Goal: Transaction & Acquisition: Purchase product/service

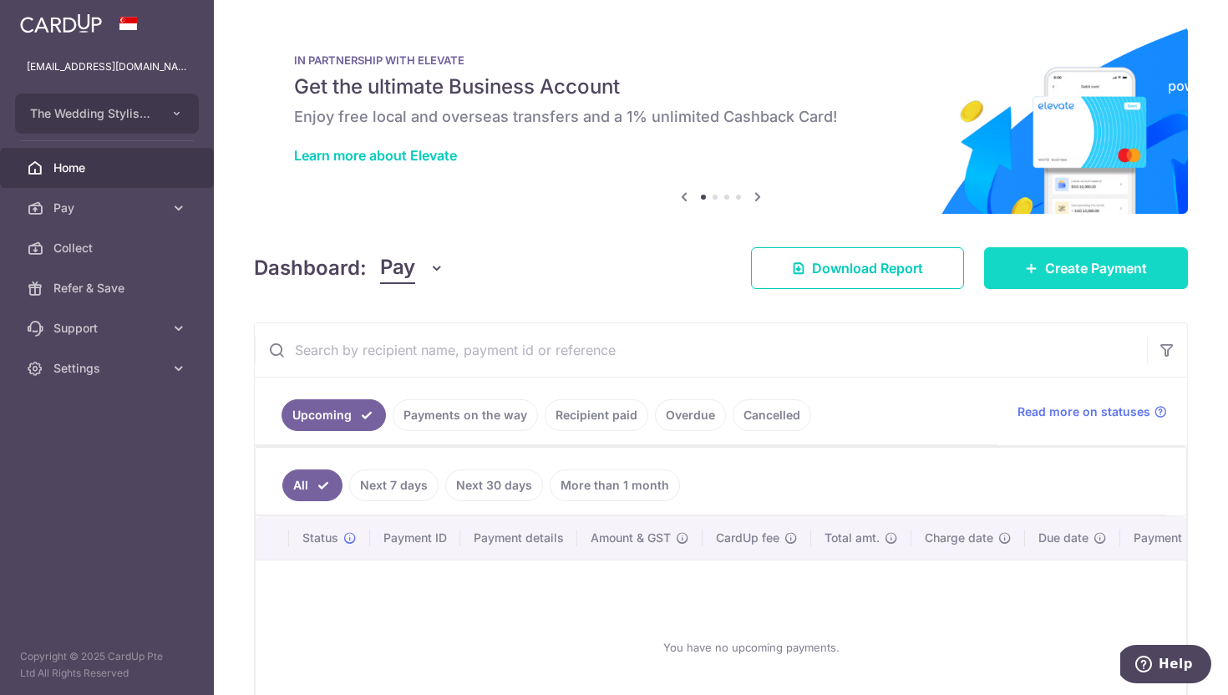
click at [1047, 281] on link "Create Payment" at bounding box center [1086, 268] width 204 height 42
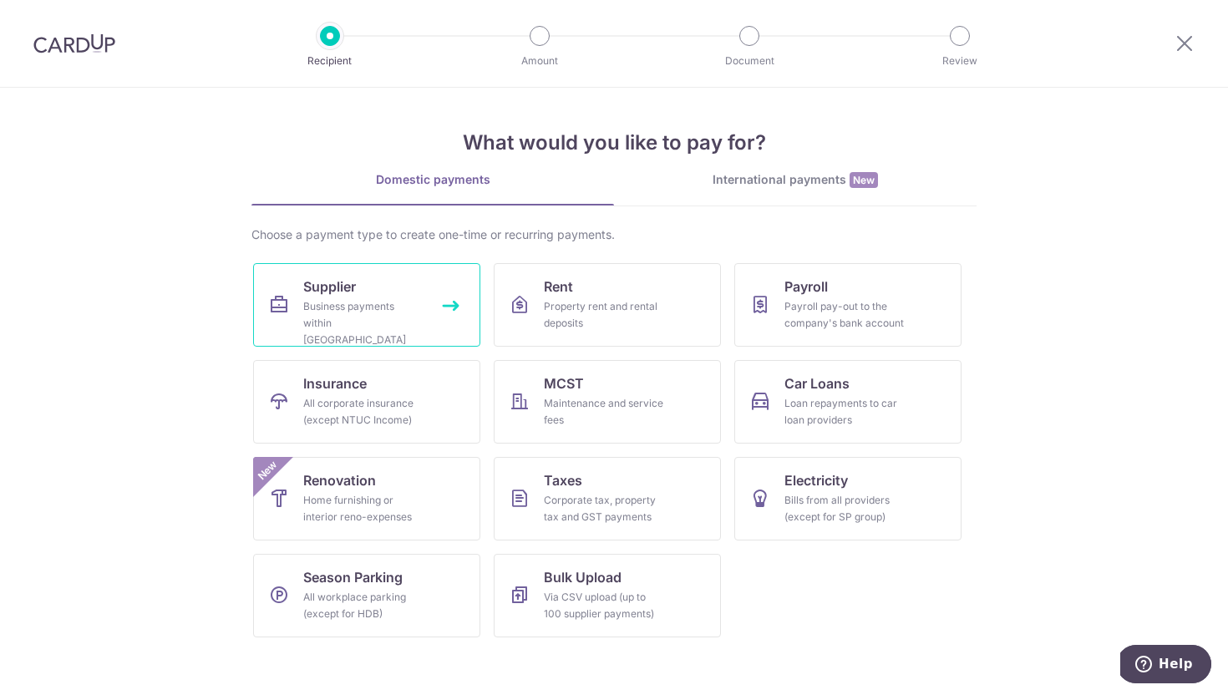
click at [413, 328] on div "Business payments within Singapore" at bounding box center [363, 323] width 120 height 50
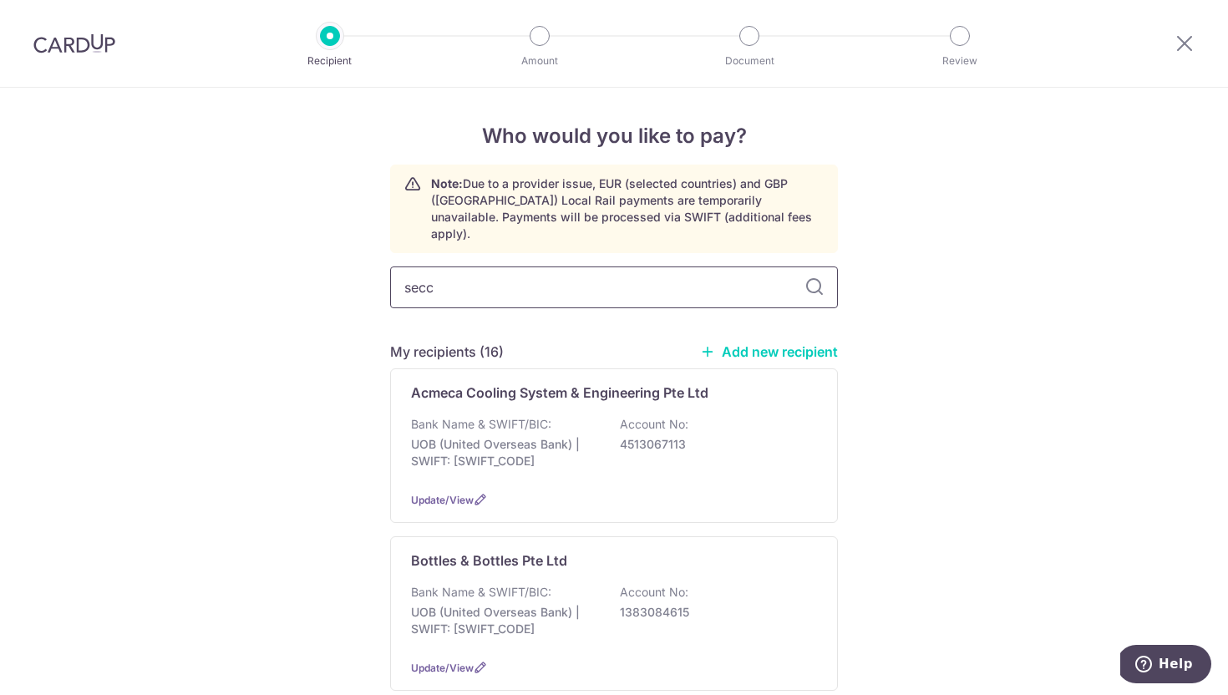
type input "secca"
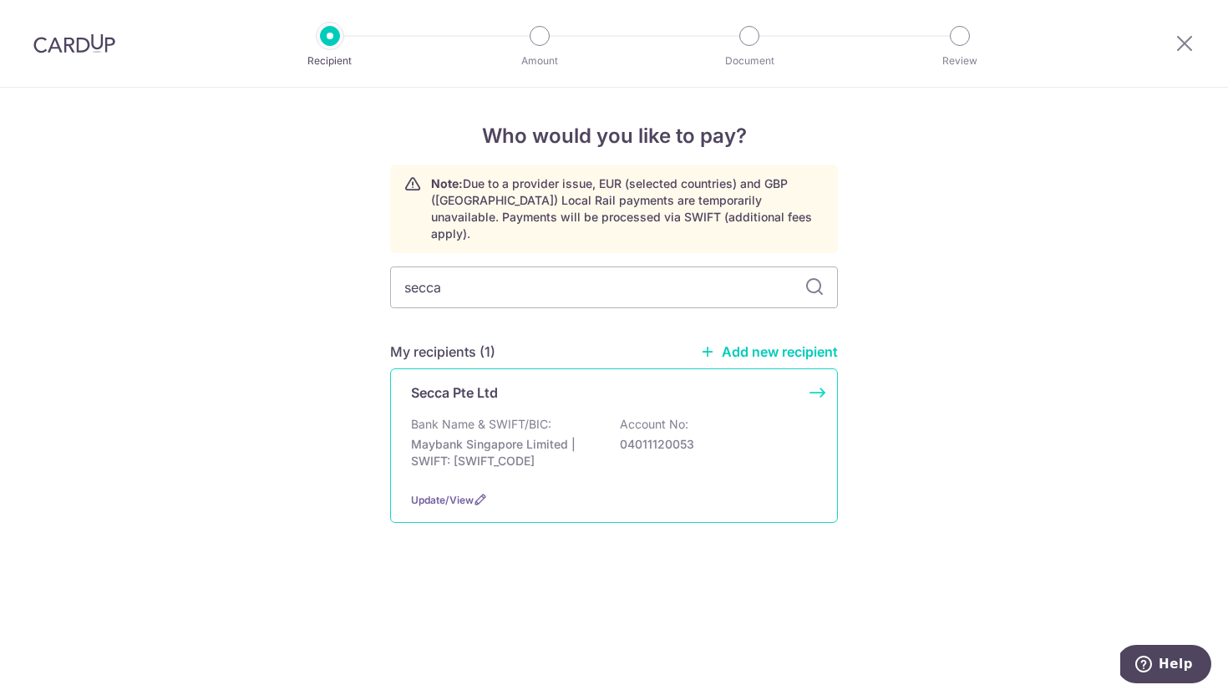
click at [507, 445] on p "Maybank Singapore Limited | SWIFT: MBBESGS2XXX" at bounding box center [504, 452] width 187 height 33
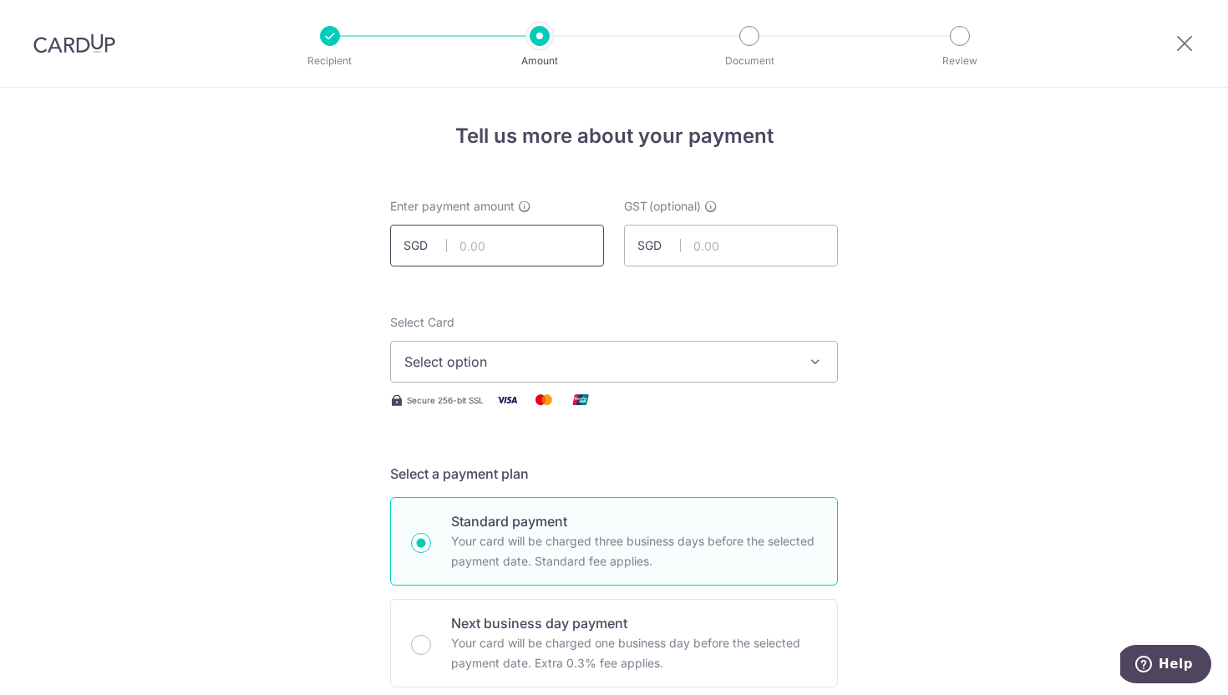
click at [476, 247] on input "text" at bounding box center [497, 246] width 214 height 42
type input "2,500.00"
click at [459, 349] on button "Select option" at bounding box center [614, 362] width 448 height 42
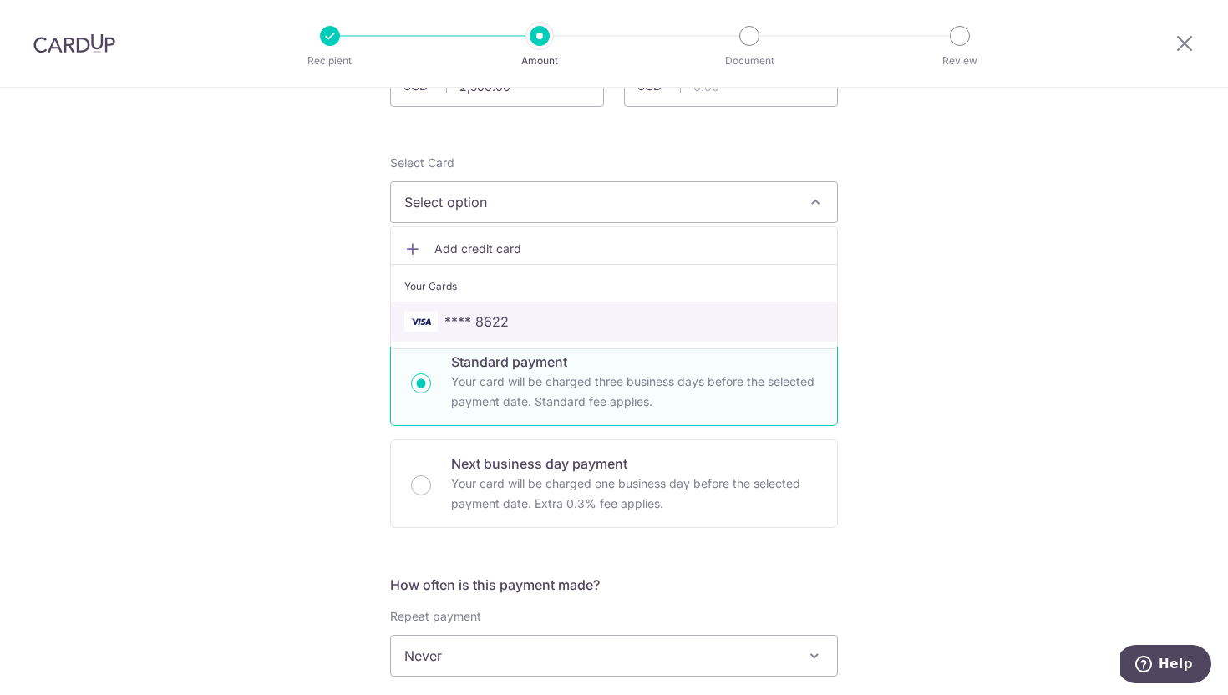
scroll to position [207, 0]
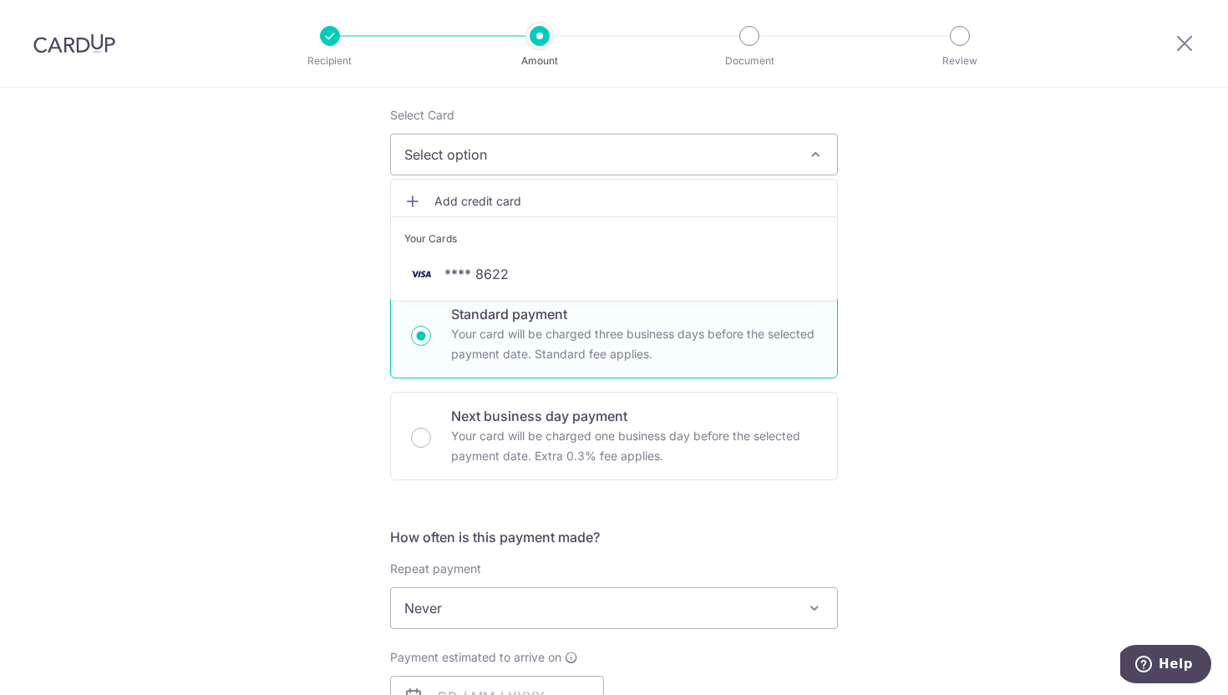
click at [467, 201] on span "Add credit card" at bounding box center [629, 201] width 389 height 17
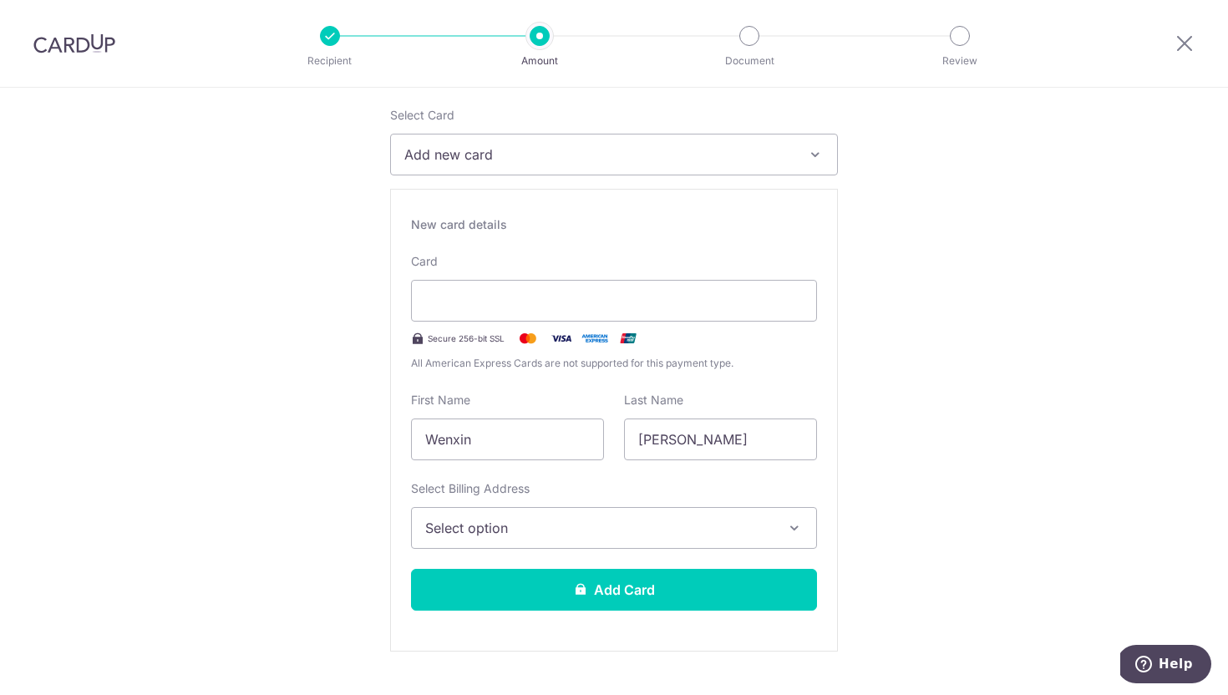
click at [460, 521] on span "Select option" at bounding box center [599, 528] width 348 height 20
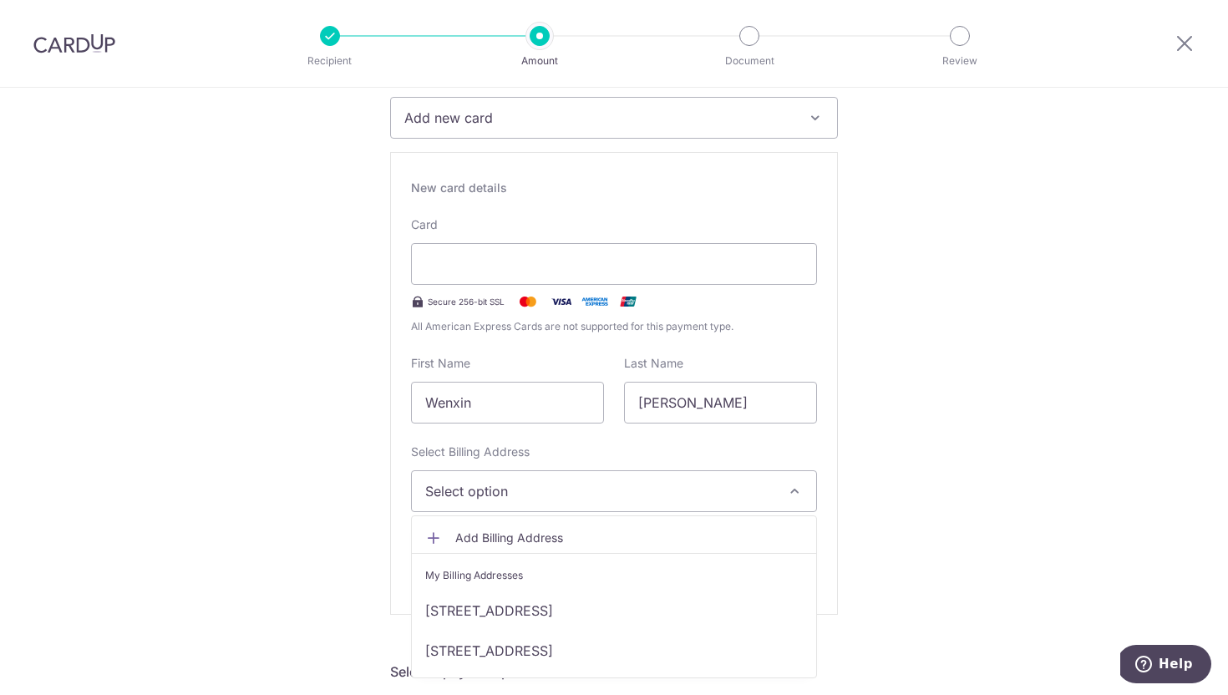
scroll to position [244, 0]
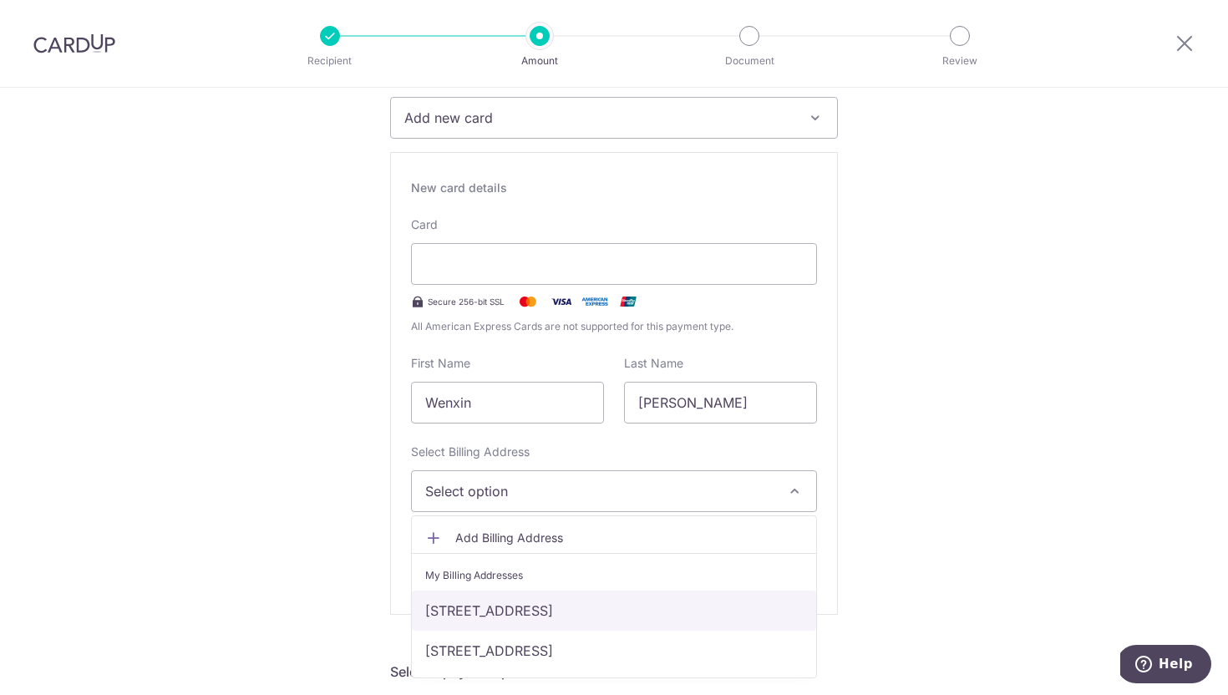
click at [505, 597] on link "91B Jalan Satu, 15-110, Singapore, Singapore, Singapore-392091" at bounding box center [614, 611] width 404 height 40
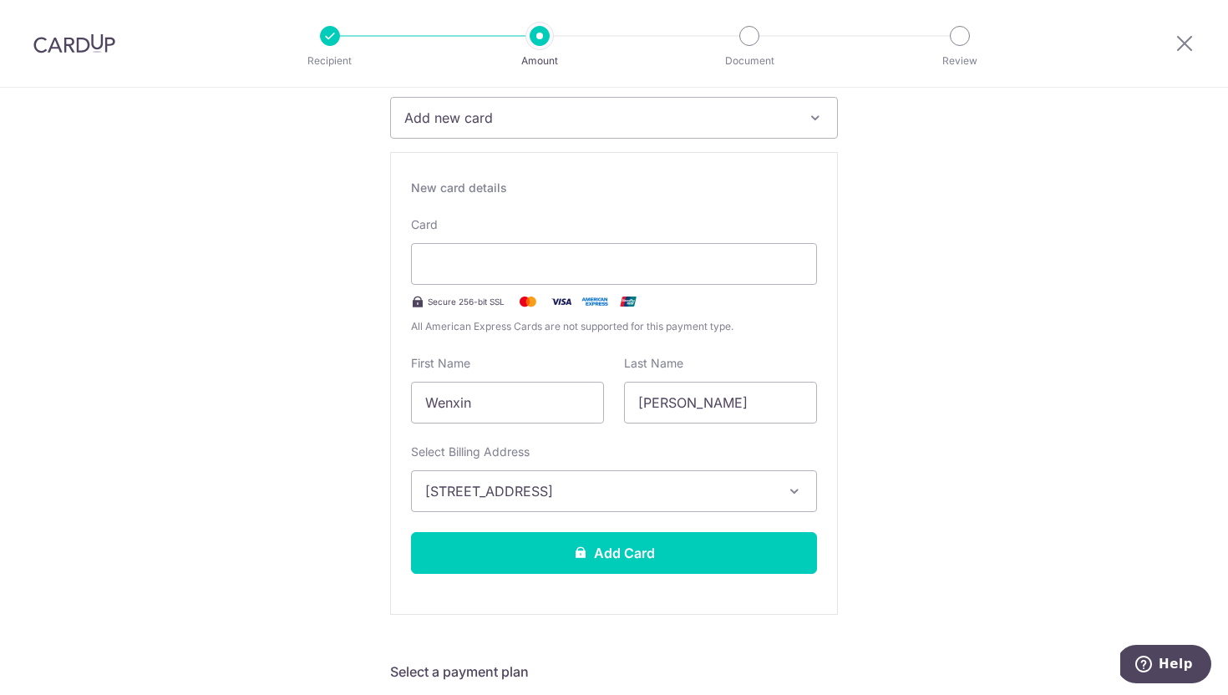
scroll to position [338, 0]
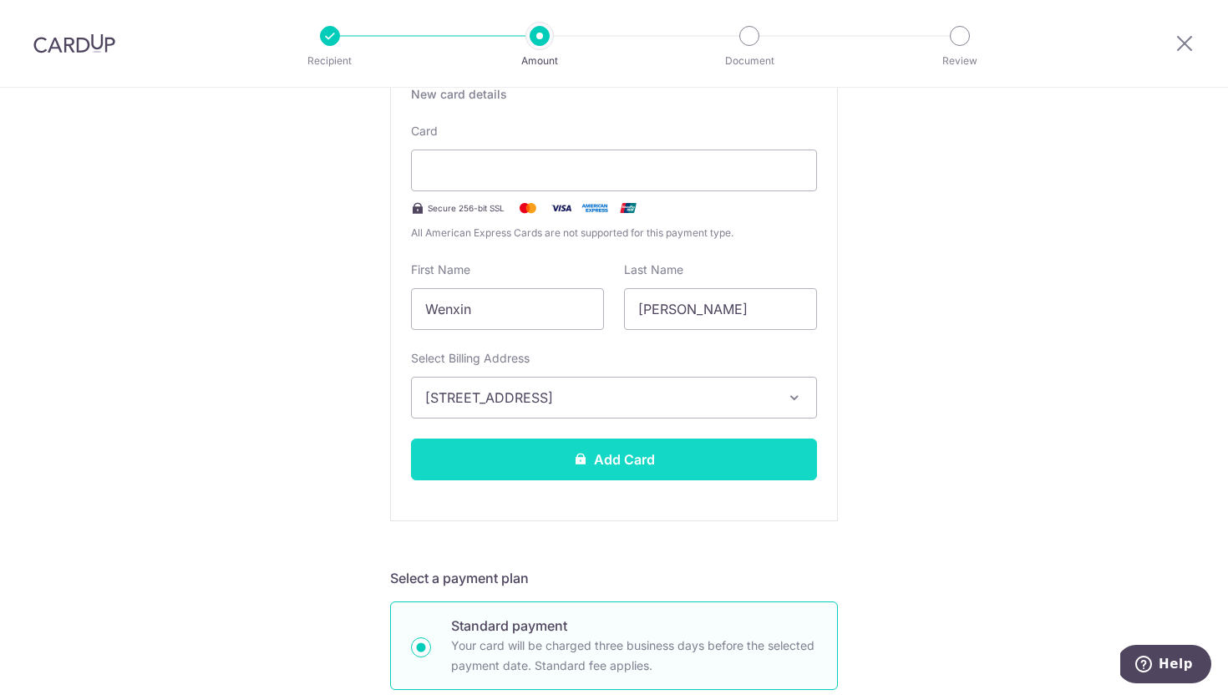
click at [514, 460] on button "Add Card" at bounding box center [614, 460] width 406 height 42
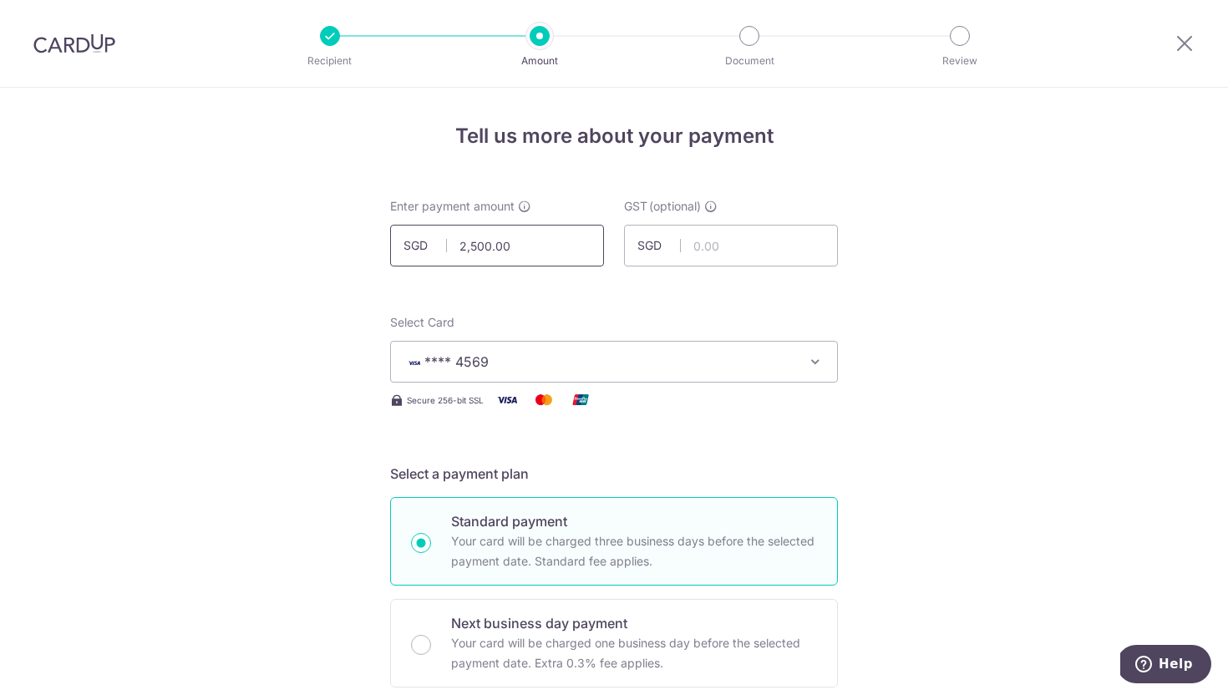
click at [480, 252] on input "2,500.00" at bounding box center [497, 246] width 214 height 42
type input "1,250.00"
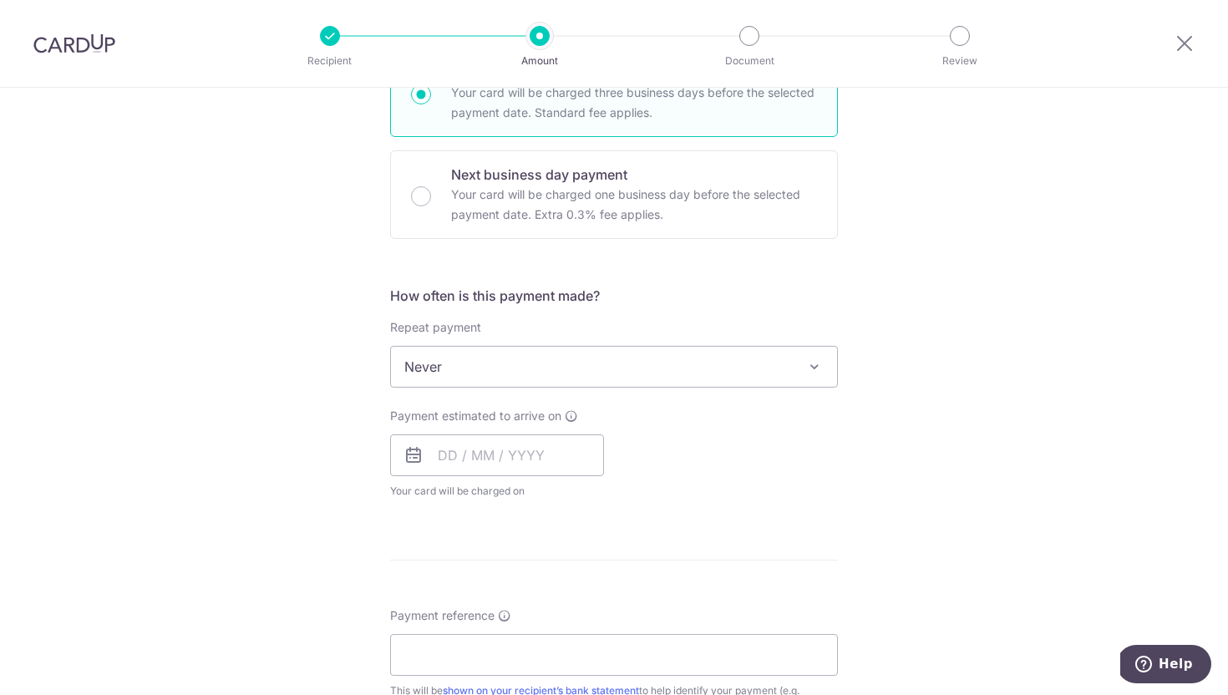
scroll to position [480, 0]
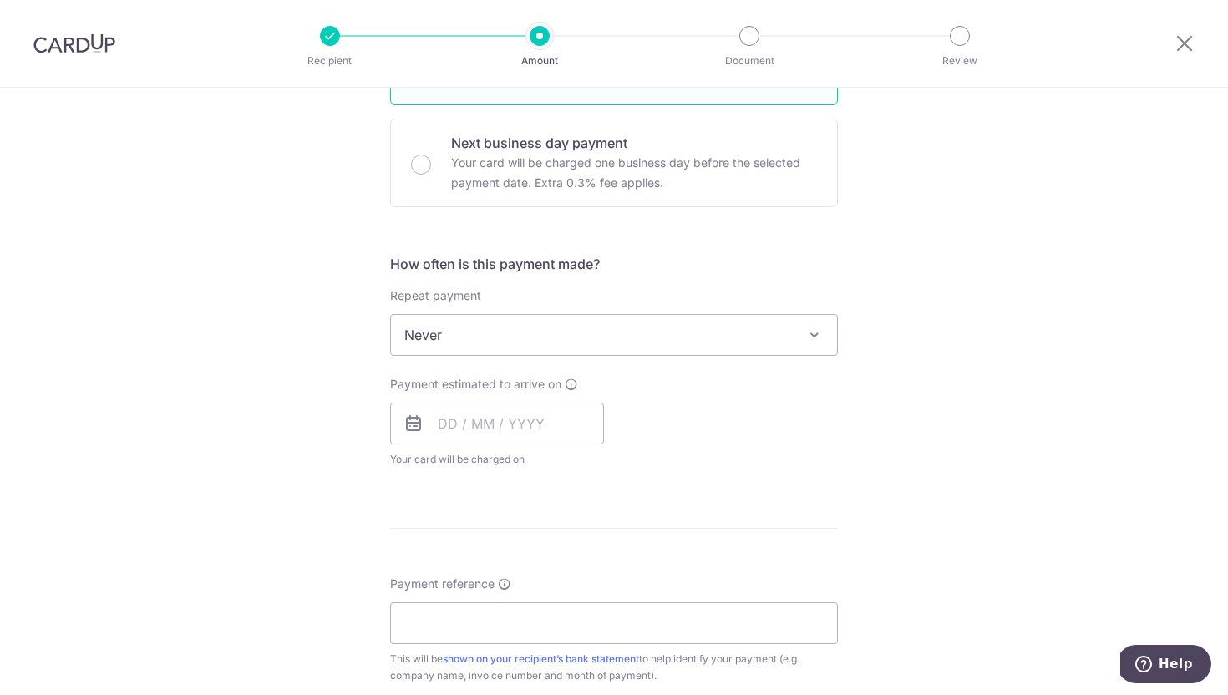
click at [494, 348] on span "Never" at bounding box center [614, 335] width 446 height 40
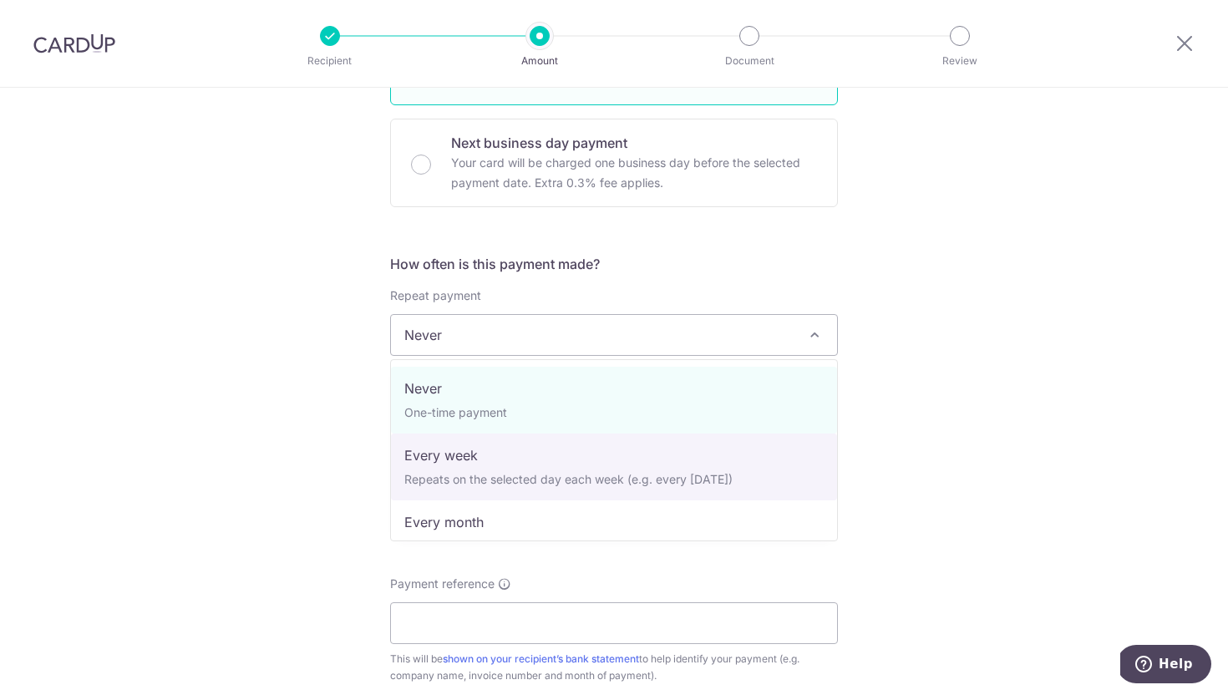
select select "2"
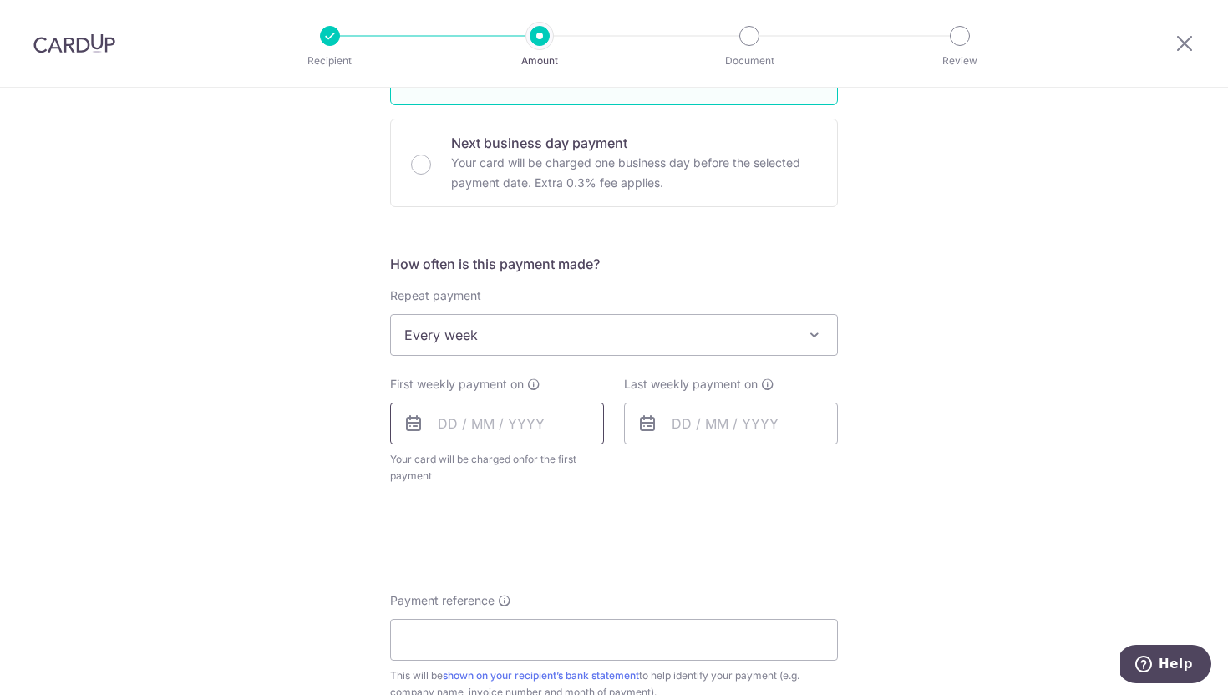
click at [450, 416] on input "text" at bounding box center [497, 424] width 214 height 42
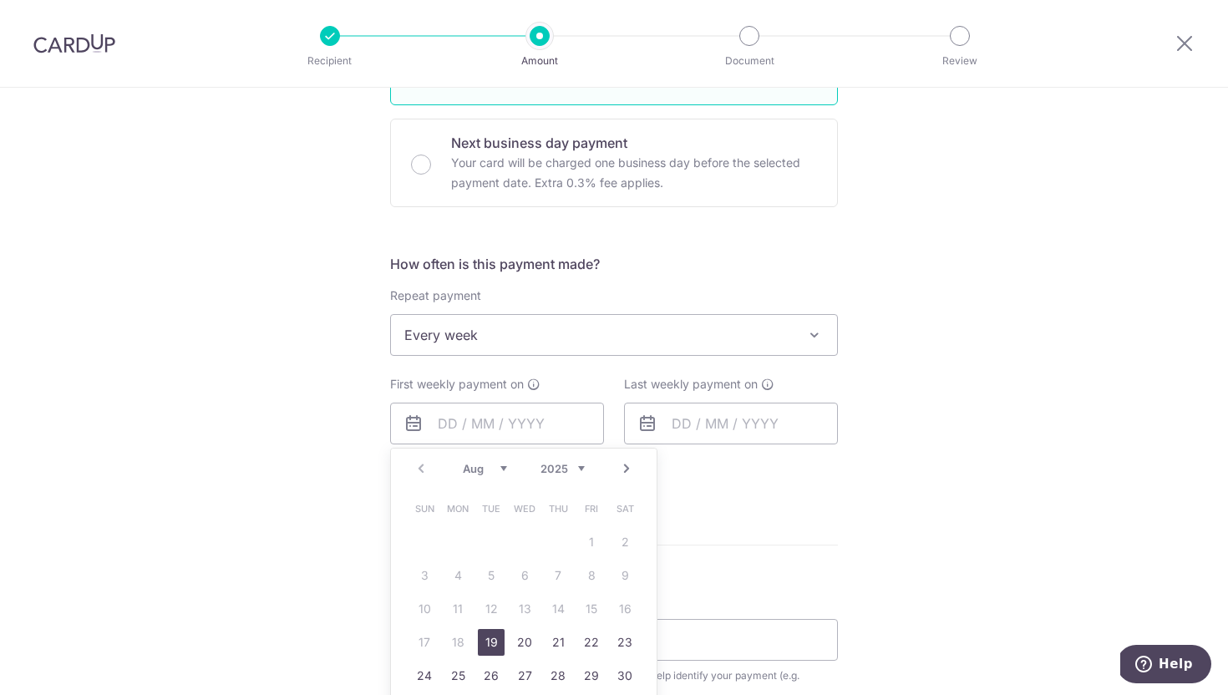
click at [485, 645] on link "19" at bounding box center [491, 642] width 27 height 27
type input "19/08/2025"
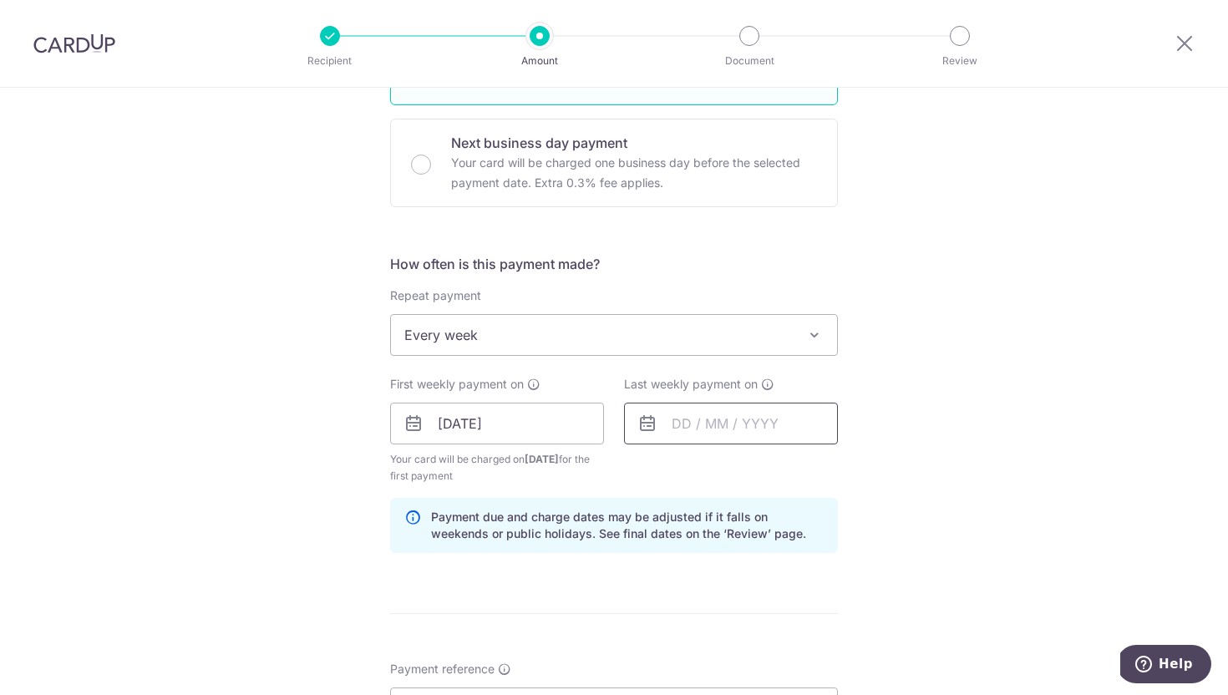
click at [708, 423] on input "text" at bounding box center [731, 424] width 214 height 42
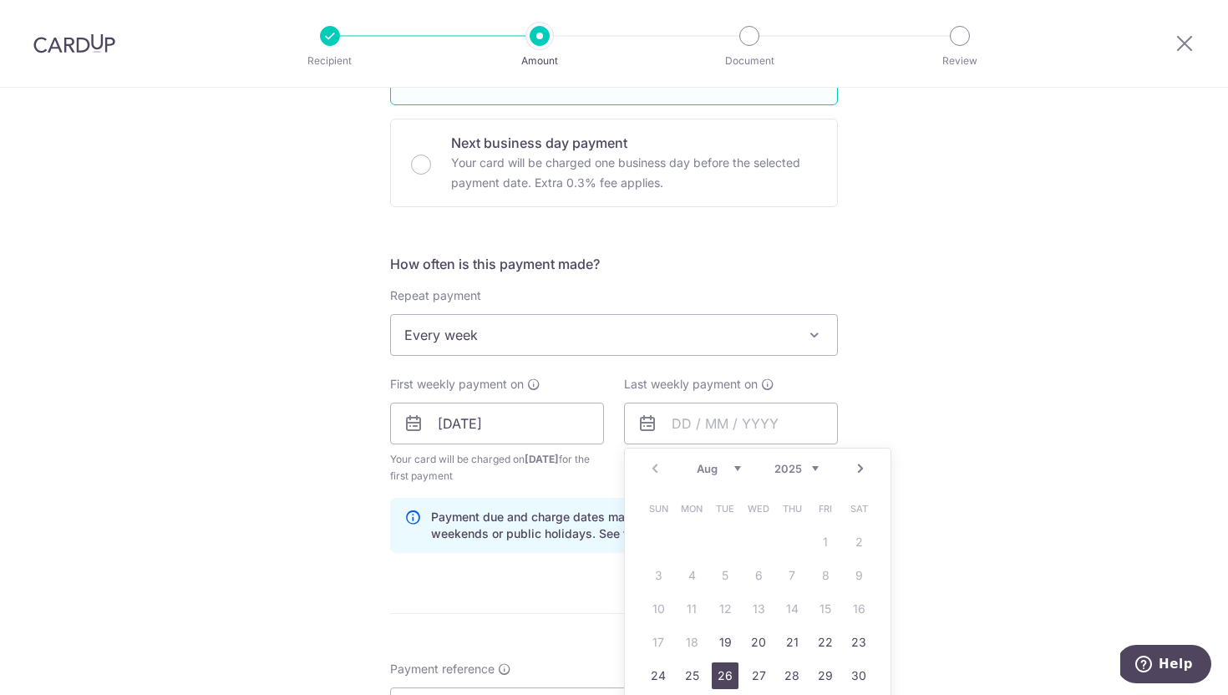
click at [729, 673] on link "26" at bounding box center [725, 676] width 27 height 27
type input "26/08/2025"
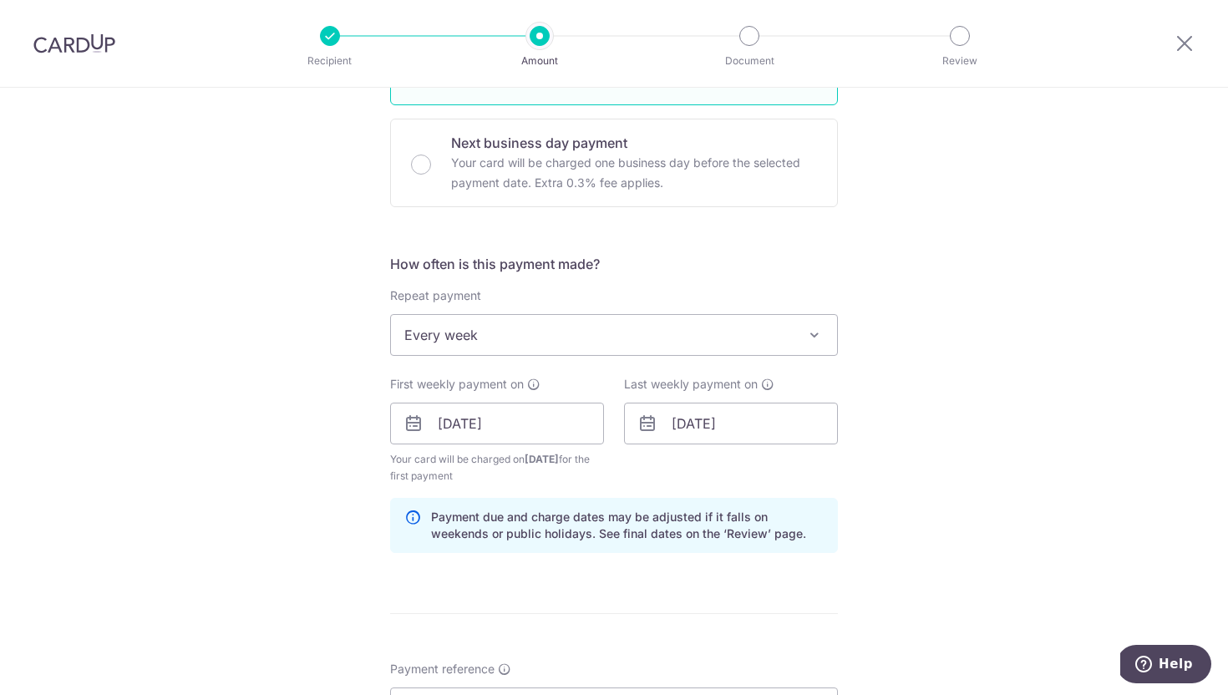
click at [312, 396] on div "Tell us more about your payment Enter payment amount SGD 1,250.00 1250.00 GST (…" at bounding box center [614, 461] width 1228 height 1709
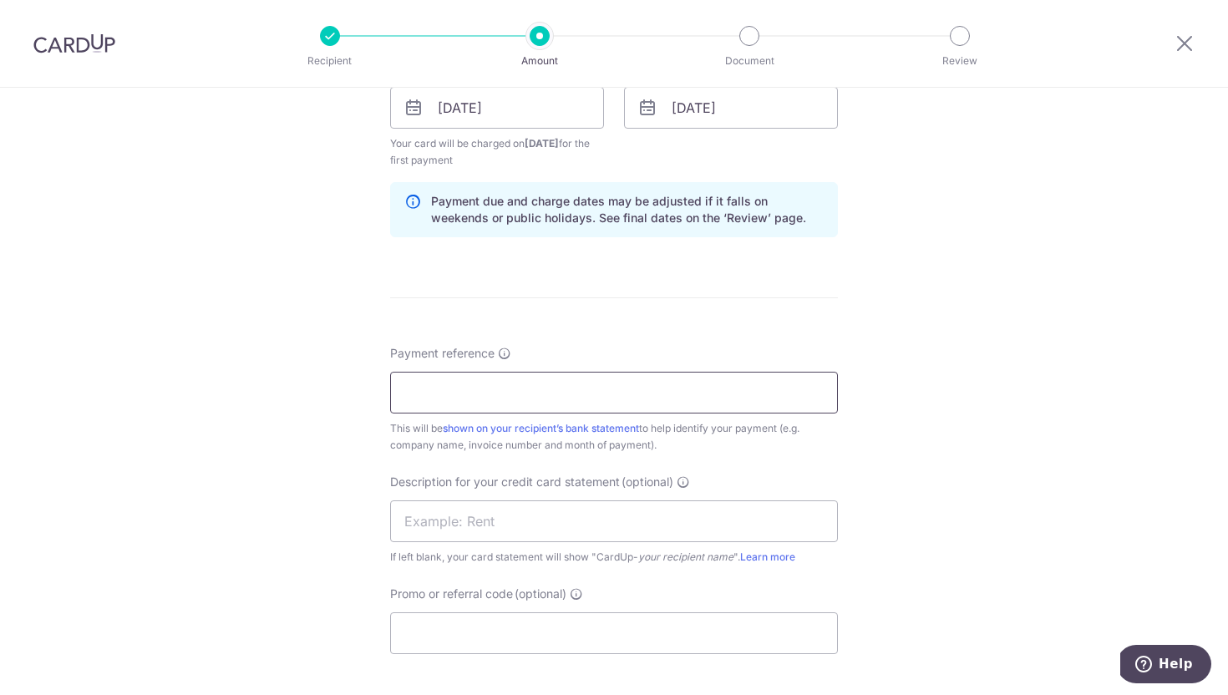
click at [450, 399] on input "Payment reference" at bounding box center [614, 393] width 448 height 42
paste input "INV-20254062"
type input "INV-20254062"
click at [272, 447] on div "Tell us more about your payment Enter payment amount SGD 1,250.00 1250.00 GST (…" at bounding box center [614, 145] width 1228 height 1709
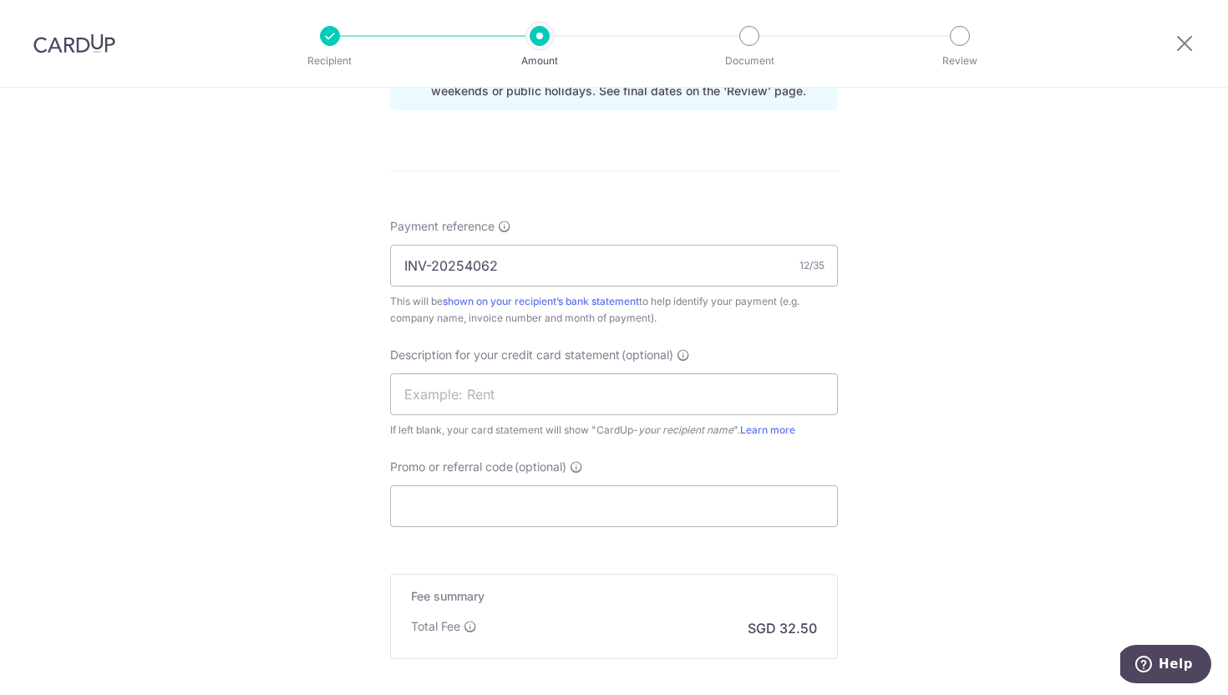
scroll to position [953, 0]
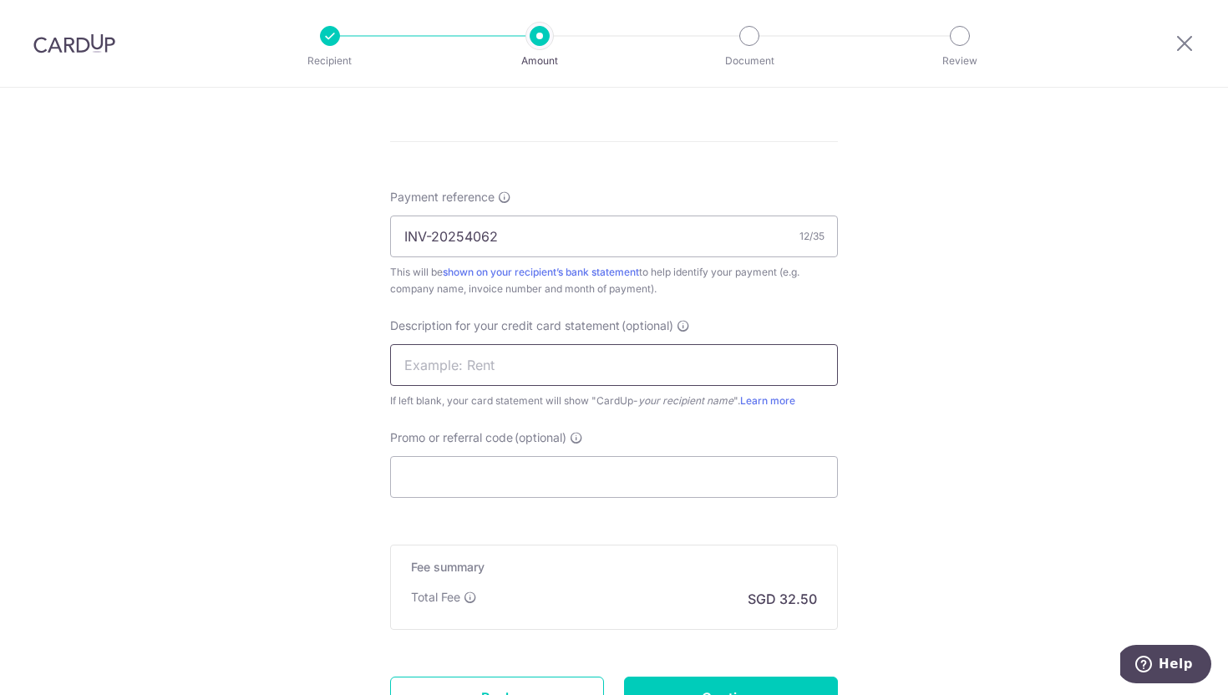
click at [496, 367] on input "text" at bounding box center [614, 365] width 448 height 42
type input "Secca"
click at [491, 473] on input "Promo or referral code (optional)" at bounding box center [614, 477] width 448 height 42
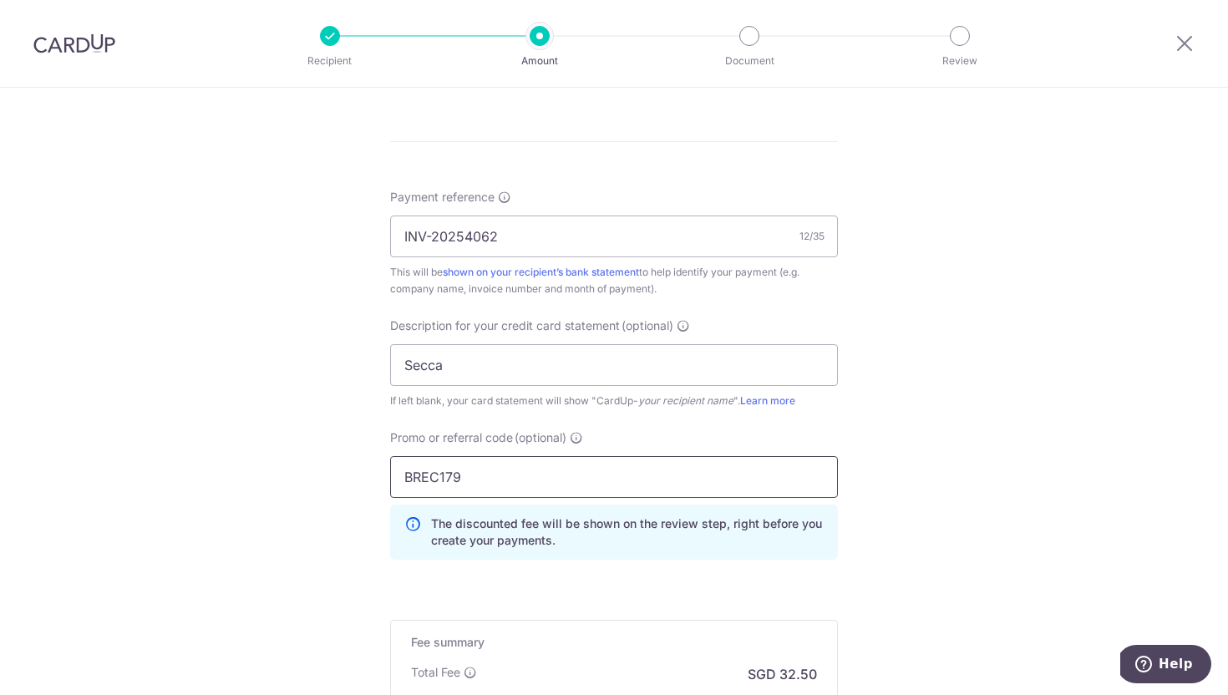
type input "BREC179"
click at [262, 215] on div "Tell us more about your payment Enter payment amount SGD 1,250.00 1250.00 GST (…" at bounding box center [614, 27] width 1228 height 1784
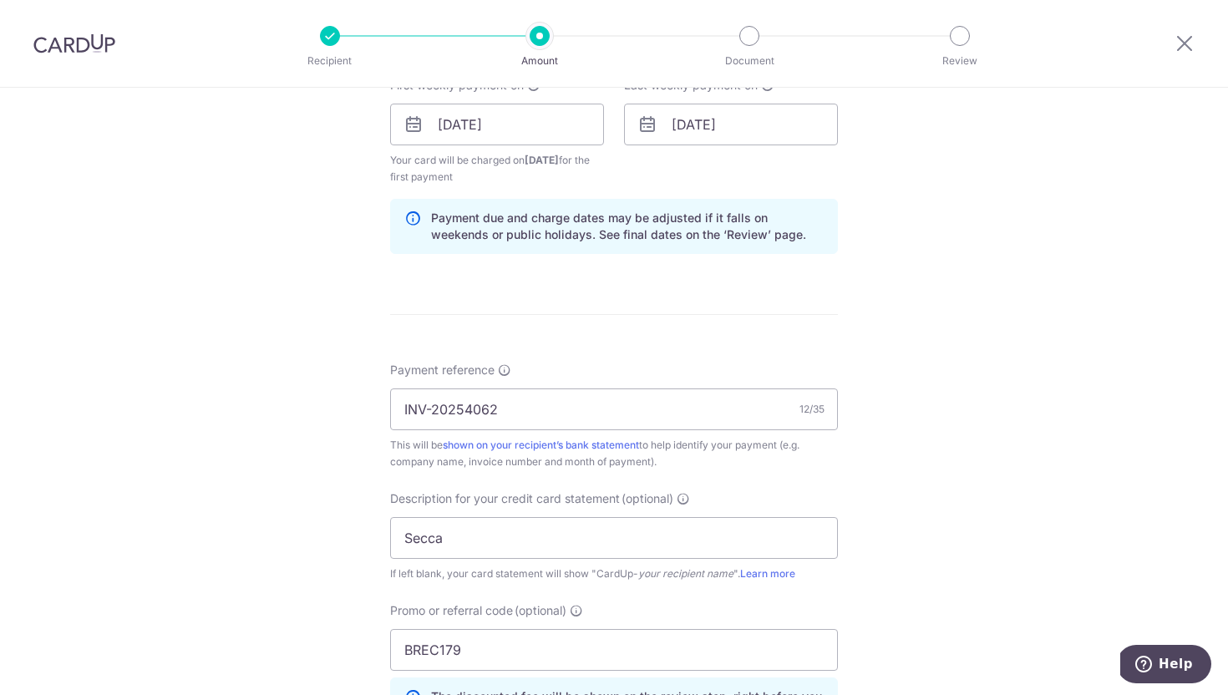
scroll to position [1177, 0]
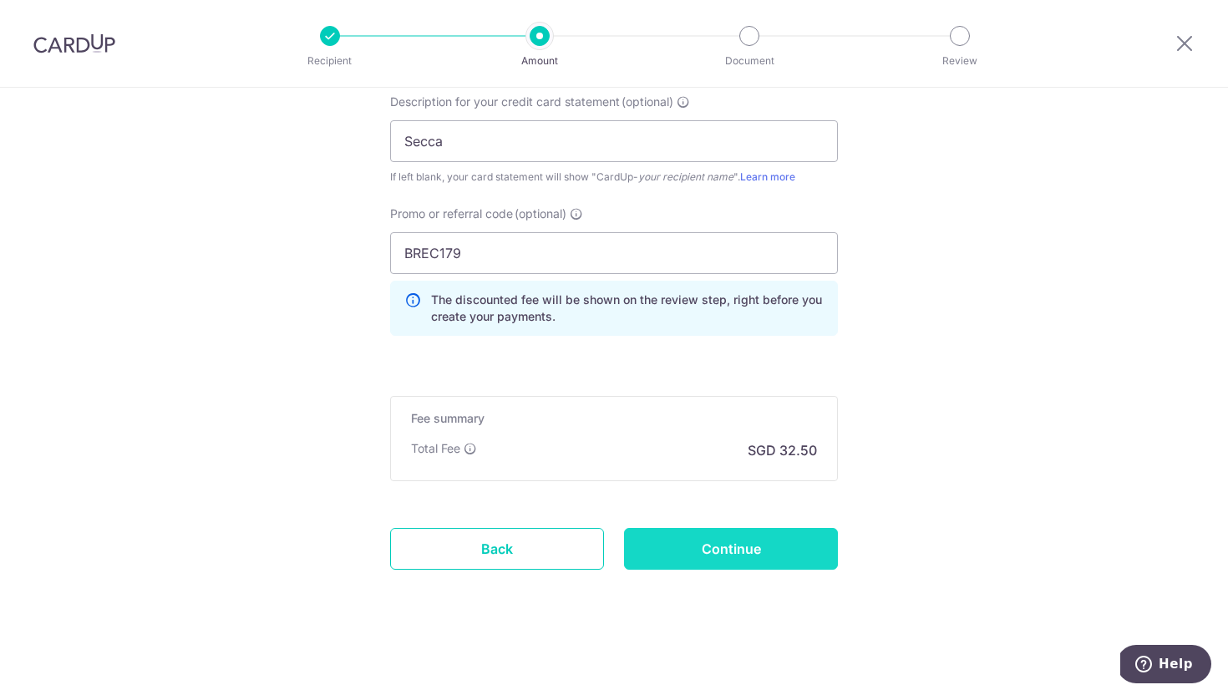
click at [750, 536] on input "Continue" at bounding box center [731, 549] width 214 height 42
type input "Create Schedule"
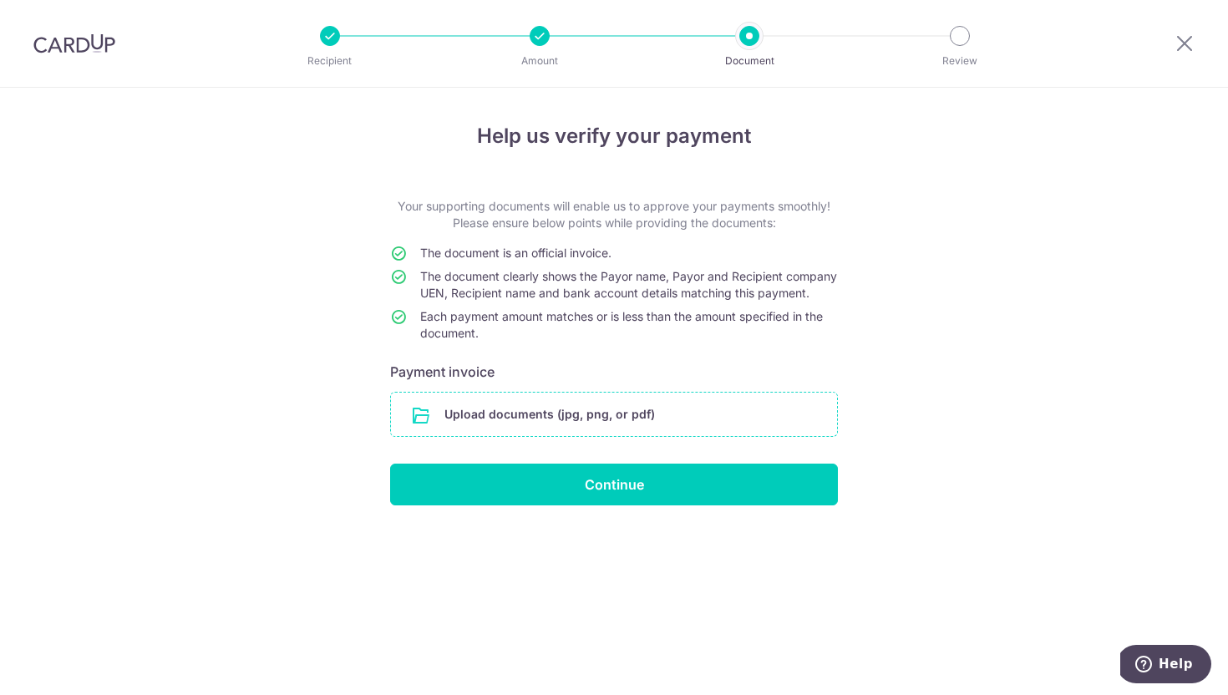
click at [550, 424] on input "file" at bounding box center [614, 414] width 446 height 43
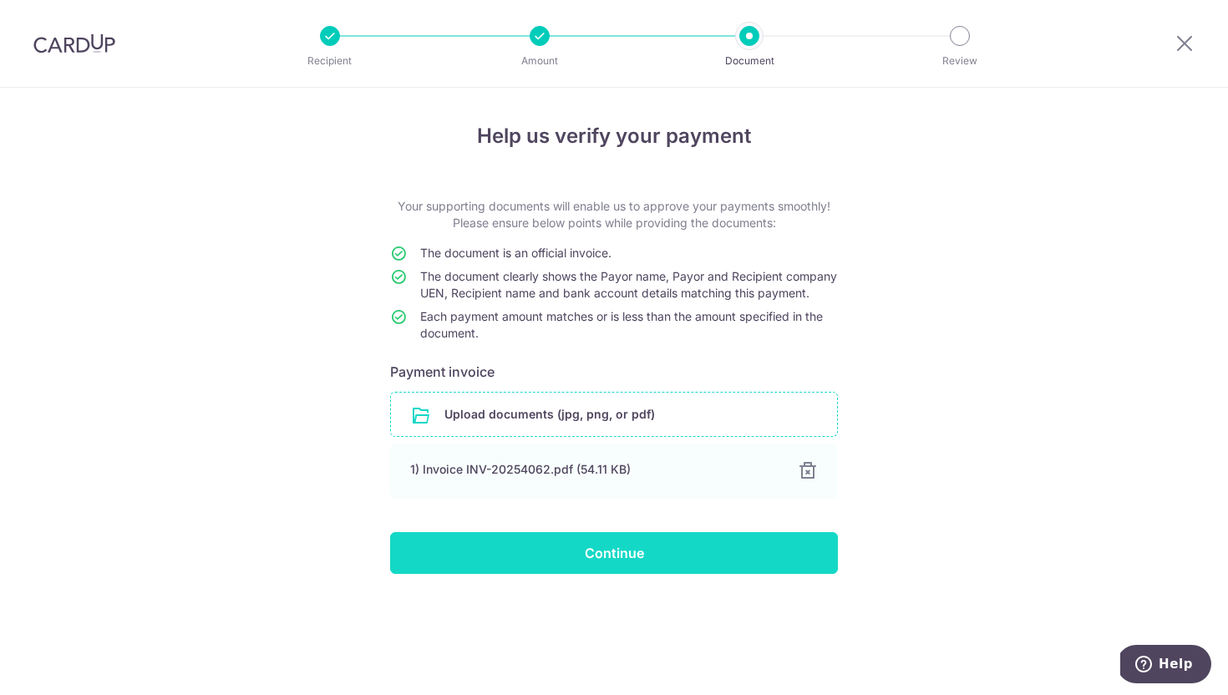
click at [562, 573] on input "Continue" at bounding box center [614, 553] width 448 height 42
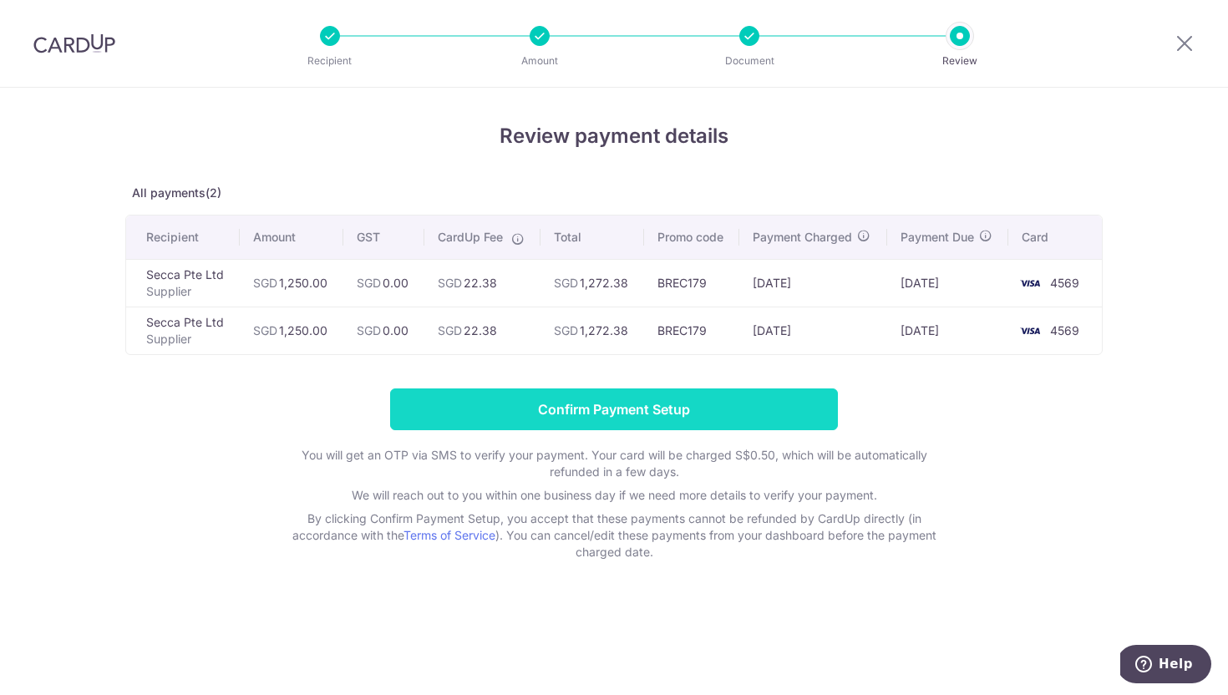
click at [512, 419] on input "Confirm Payment Setup" at bounding box center [614, 410] width 448 height 42
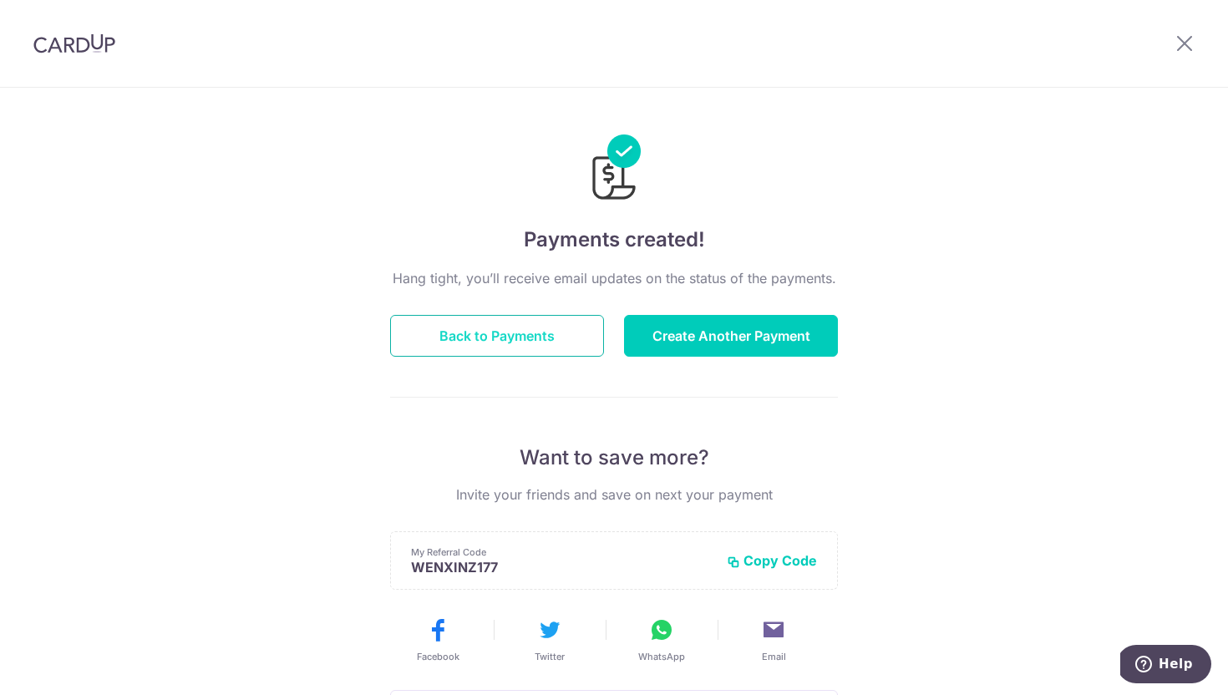
click at [494, 334] on button "Back to Payments" at bounding box center [497, 336] width 214 height 42
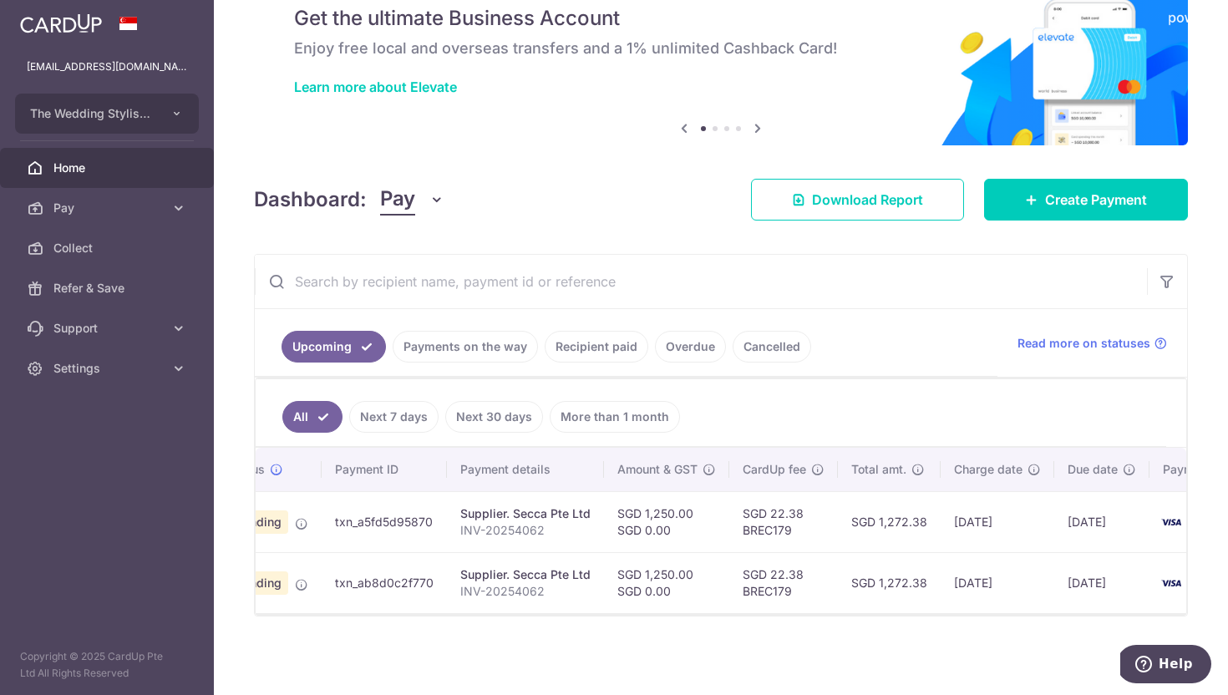
scroll to position [0, 75]
